Goal: Check status: Check status

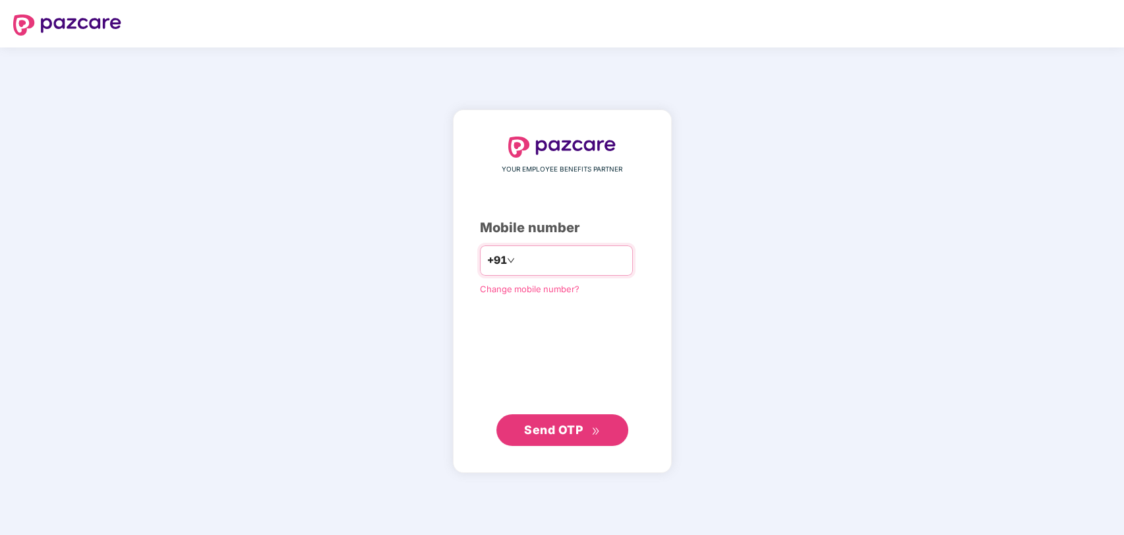
type input "**********"
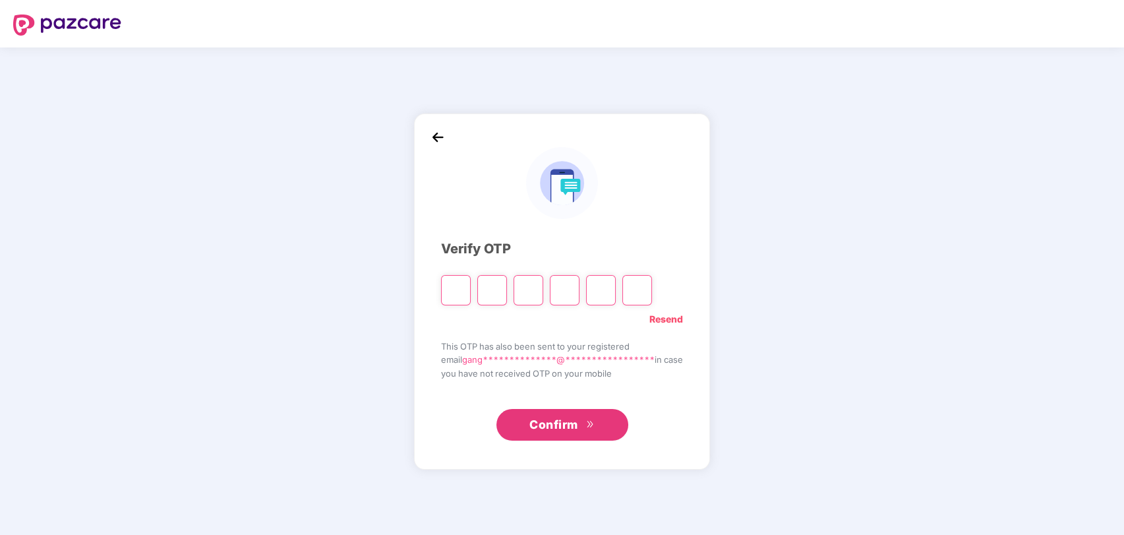
type input "*"
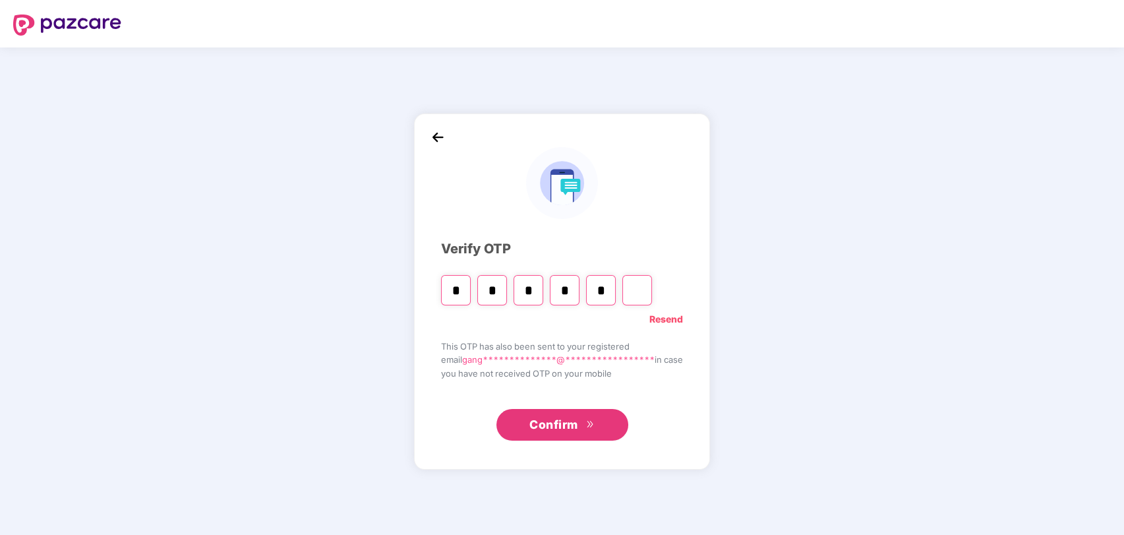
type input "*"
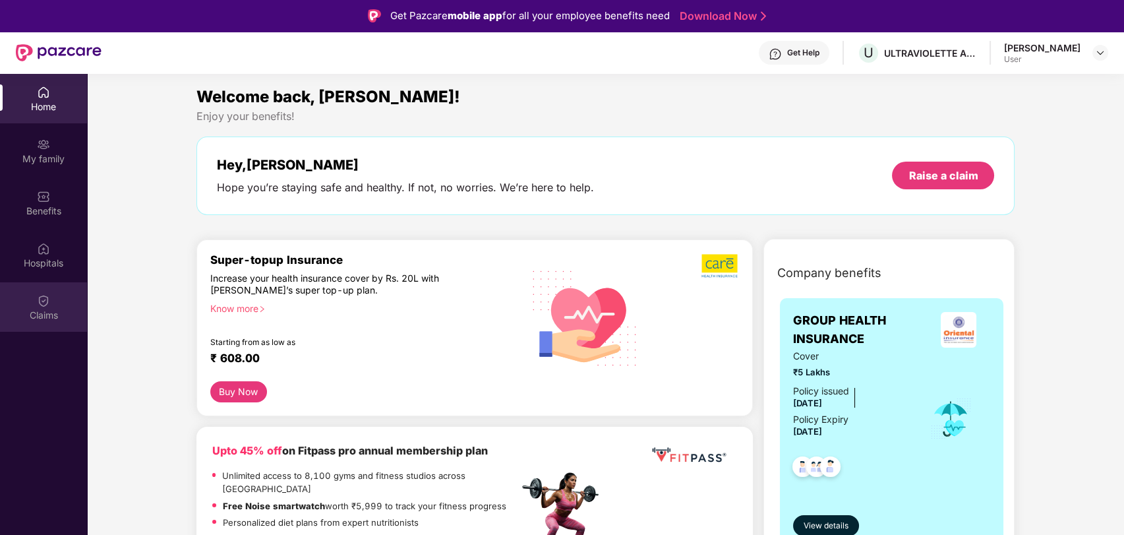
click at [32, 305] on div "Claims" at bounding box center [43, 306] width 87 height 49
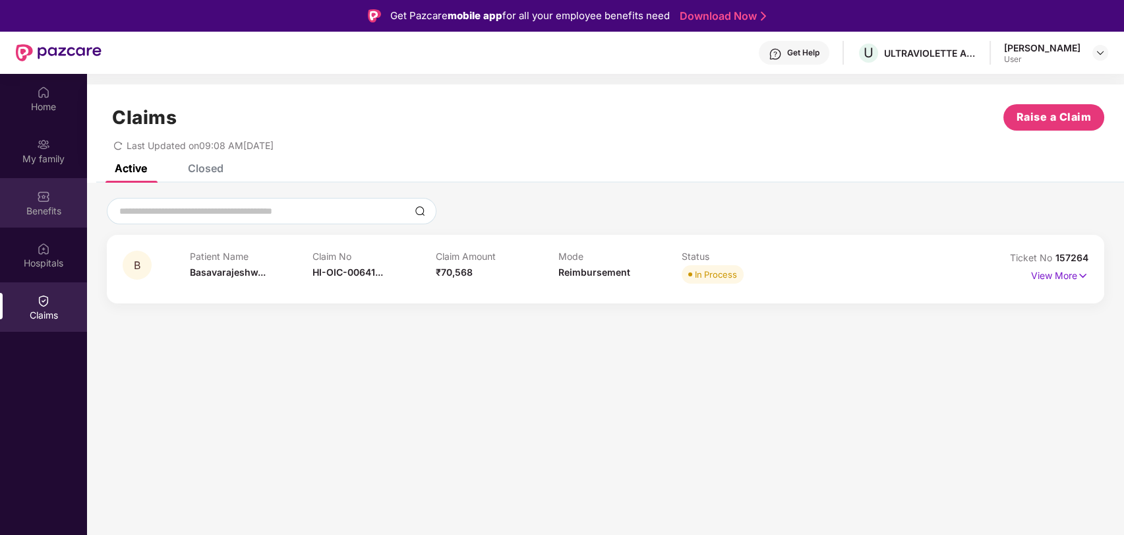
click at [42, 202] on div "Benefits" at bounding box center [43, 202] width 87 height 49
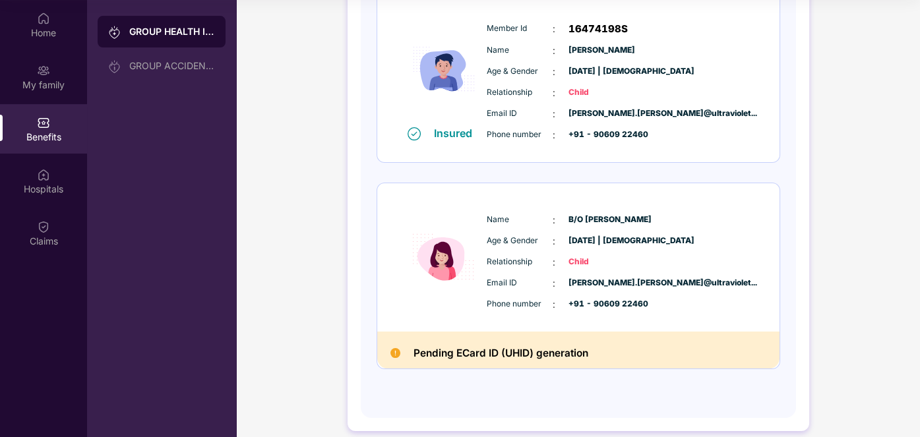
scroll to position [597, 0]
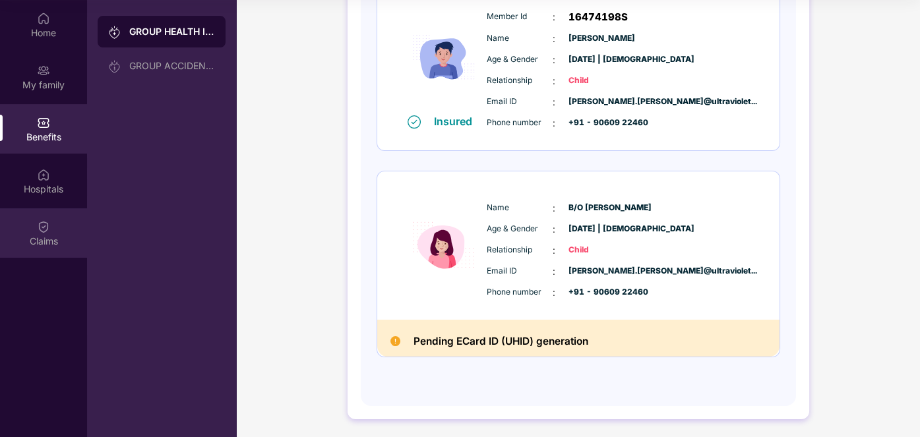
click at [49, 229] on img at bounding box center [43, 226] width 13 height 13
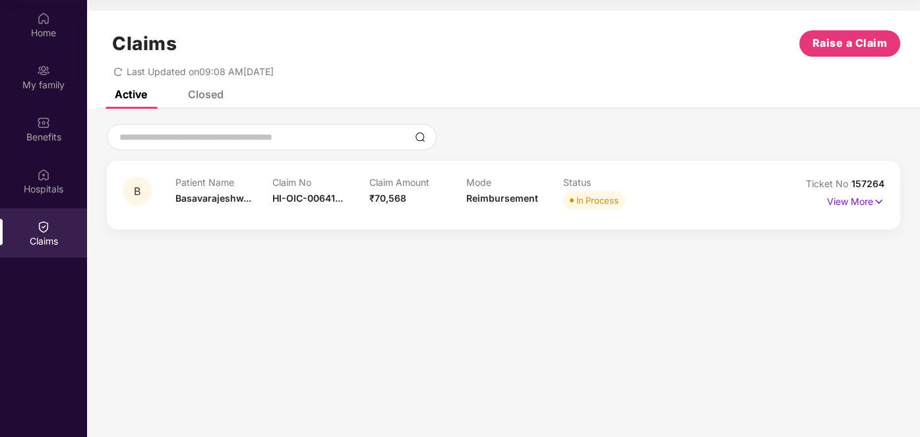
click at [207, 90] on div "Closed" at bounding box center [206, 94] width 36 height 13
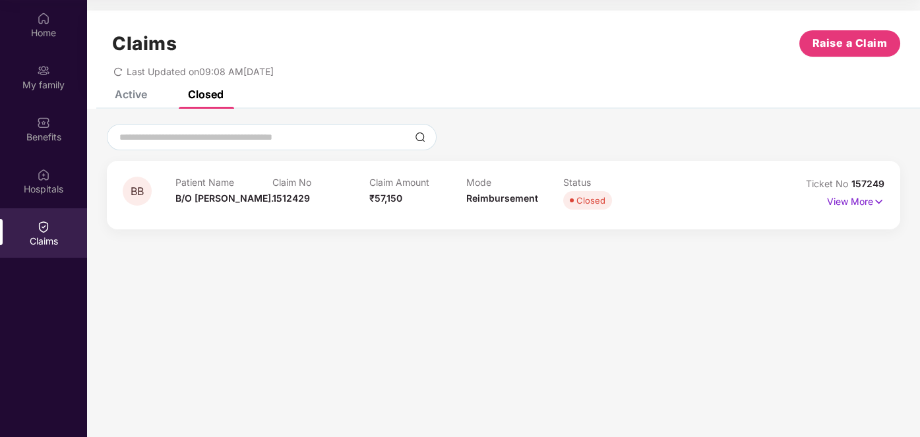
click at [138, 191] on span "BB" at bounding box center [137, 191] width 13 height 11
click at [135, 95] on div "Active" at bounding box center [131, 94] width 32 height 13
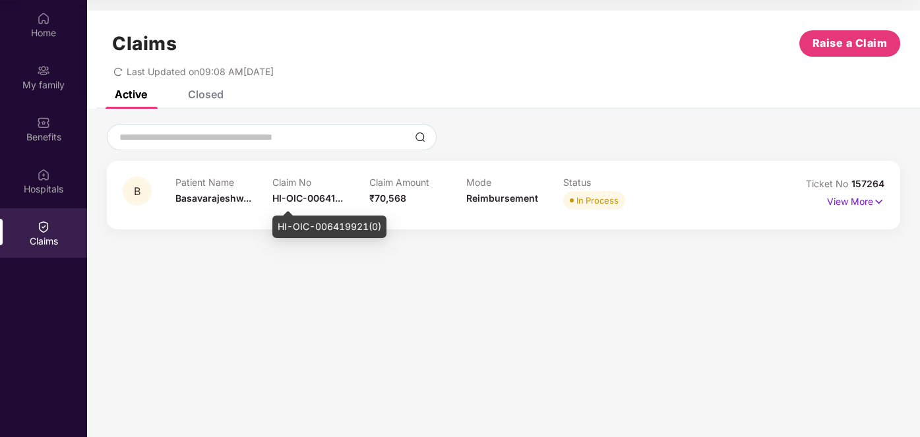
click at [325, 198] on span "HI-OIC-00641..." at bounding box center [307, 198] width 71 height 11
click at [497, 303] on section "Claims Raise a Claim Last Updated on 09:08 AM[DATE] Active Closed B Patient Nam…" at bounding box center [503, 218] width 833 height 437
click at [856, 202] on p "View More" at bounding box center [855, 200] width 57 height 18
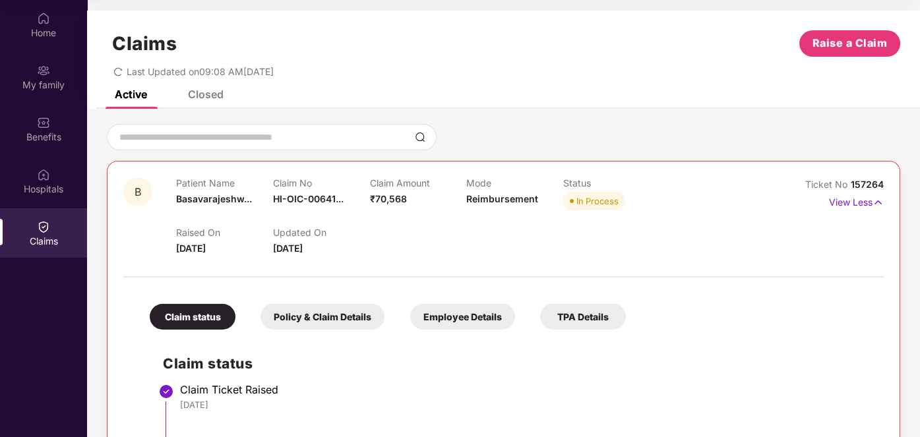
click at [210, 94] on div "Closed" at bounding box center [206, 94] width 36 height 13
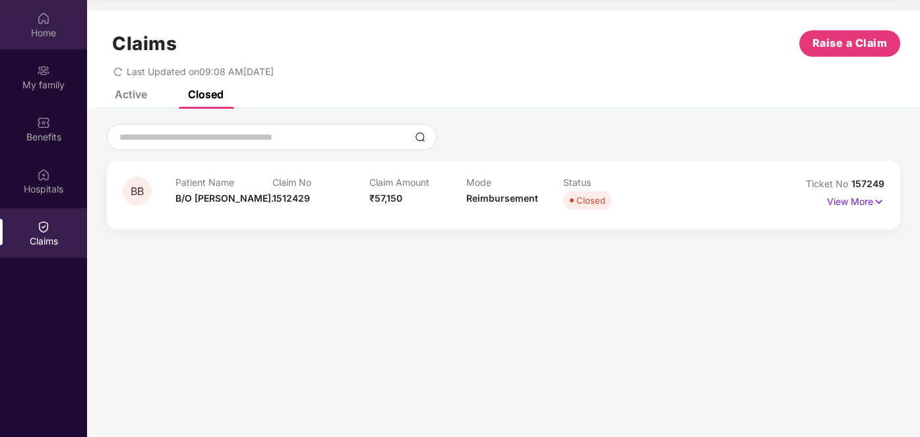
click at [39, 20] on img at bounding box center [43, 18] width 13 height 13
